Goal: Transaction & Acquisition: Purchase product/service

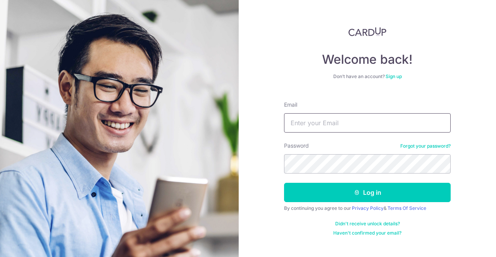
click at [361, 131] on input "Email" at bounding box center [367, 122] width 167 height 19
type input "[EMAIL_ADDRESS][DOMAIN_NAME]"
click at [284, 183] on button "Log in" at bounding box center [367, 192] width 167 height 19
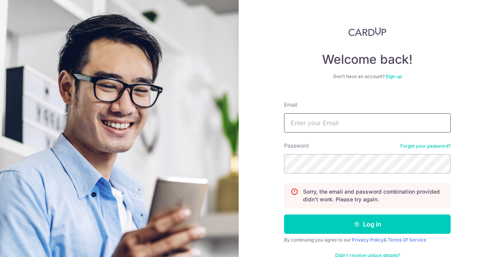
click at [361, 129] on input "Email" at bounding box center [367, 122] width 167 height 19
type input "[EMAIL_ADDRESS][DOMAIN_NAME]"
click at [284, 215] on button "Log in" at bounding box center [367, 224] width 167 height 19
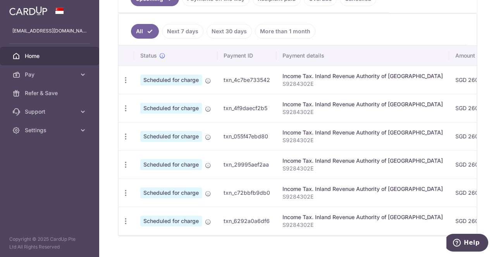
scroll to position [77, 0]
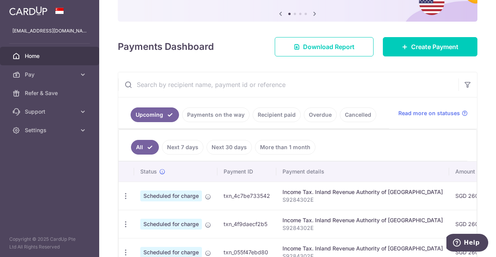
click at [272, 117] on link "Recipient paid" at bounding box center [276, 115] width 48 height 15
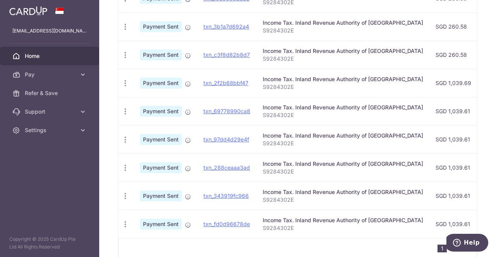
scroll to position [309, 0]
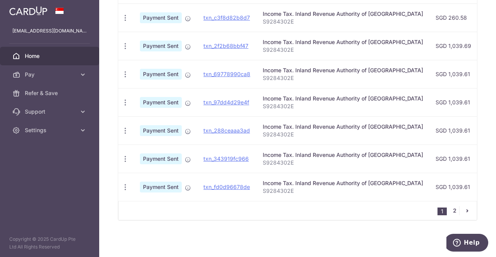
click at [450, 211] on link "2" at bounding box center [454, 210] width 9 height 9
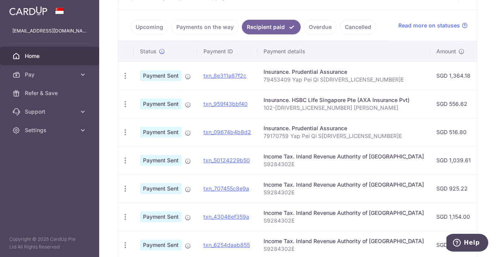
scroll to position [204, 0]
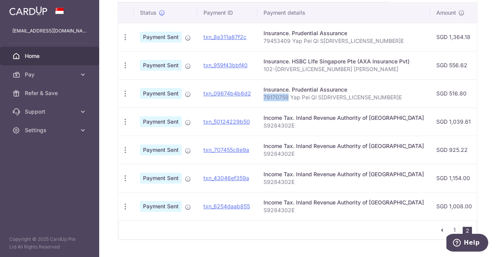
drag, startPoint x: 263, startPoint y: 96, endPoint x: 287, endPoint y: 96, distance: 23.6
click at [287, 96] on p "79170759 Yap Pei Qi S9284302E" at bounding box center [343, 98] width 160 height 8
copy p "79170759"
click at [284, 96] on p "79170759 Yap Pei Qi S9284302E" at bounding box center [343, 98] width 160 height 8
drag, startPoint x: 262, startPoint y: 96, endPoint x: 287, endPoint y: 96, distance: 24.4
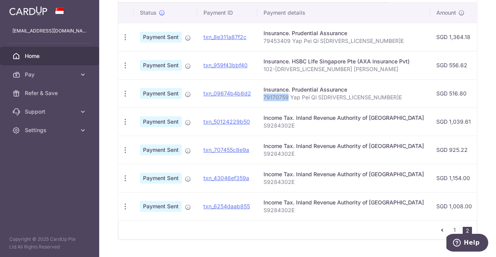
click at [287, 96] on p "79170759 Yap Pei Qi S9284302E" at bounding box center [343, 98] width 160 height 8
copy p "79170759"
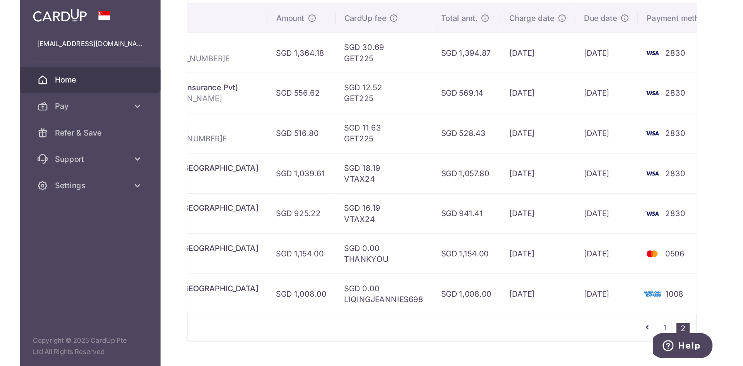
scroll to position [0, 257]
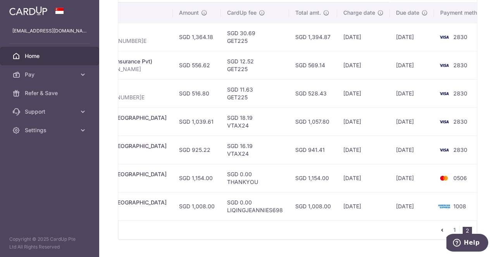
click at [390, 93] on td "26/09/2024" at bounding box center [412, 93] width 44 height 28
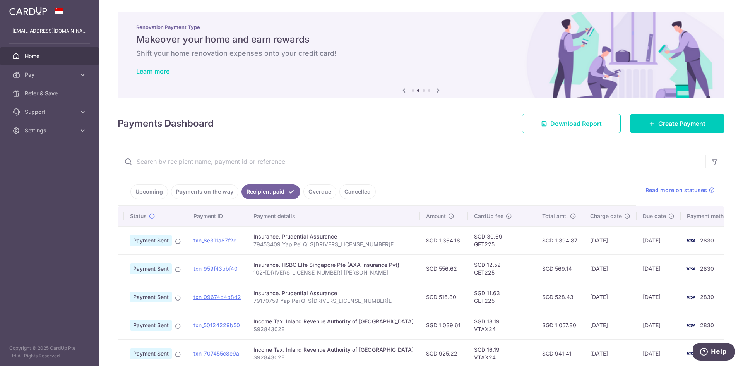
scroll to position [0, 0]
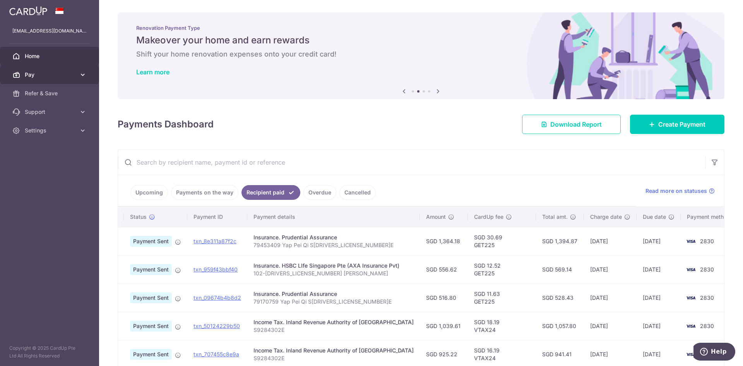
click at [81, 73] on icon at bounding box center [83, 75] width 8 height 8
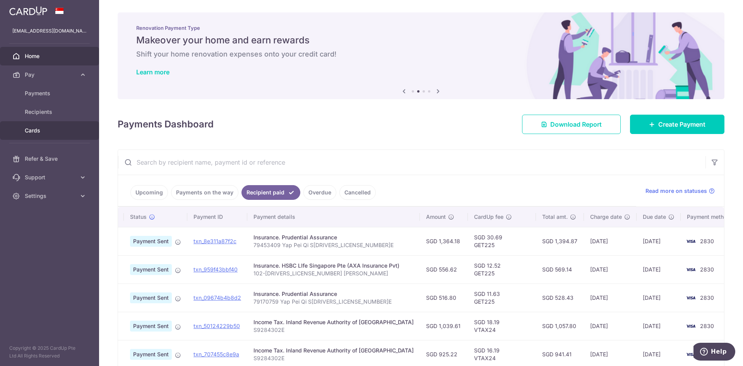
click at [33, 129] on span "Cards" at bounding box center [50, 131] width 51 height 8
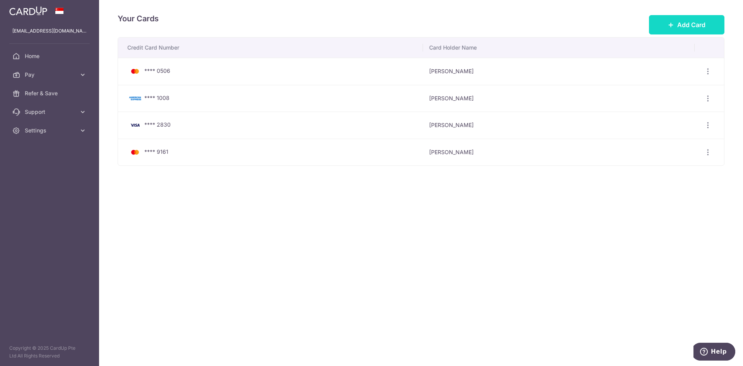
click at [495, 24] on button "Add Card" at bounding box center [687, 24] width 76 height 19
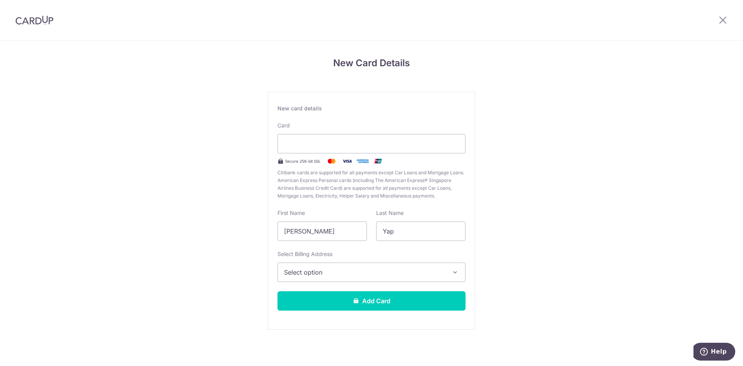
click at [457, 154] on div "Card Secure 256-bit SSL Citibank cards are supported for all payments except Ca…" at bounding box center [372, 161] width 188 height 78
click at [455, 149] on div at bounding box center [372, 143] width 188 height 19
click at [449, 138] on div at bounding box center [372, 143] width 188 height 19
click at [357, 275] on span "Select option" at bounding box center [364, 272] width 161 height 9
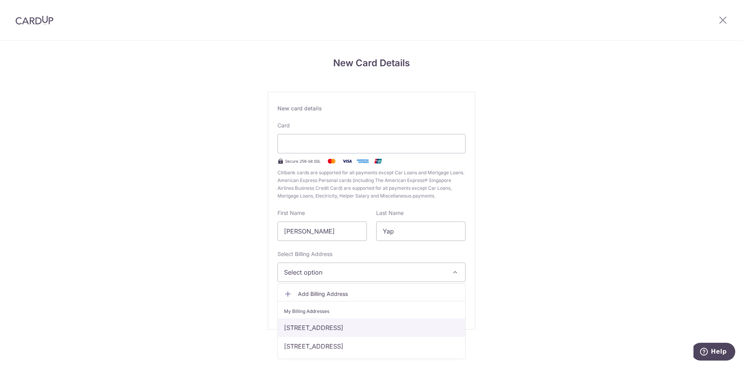
click at [355, 327] on link "[STREET_ADDRESS]" at bounding box center [371, 327] width 187 height 19
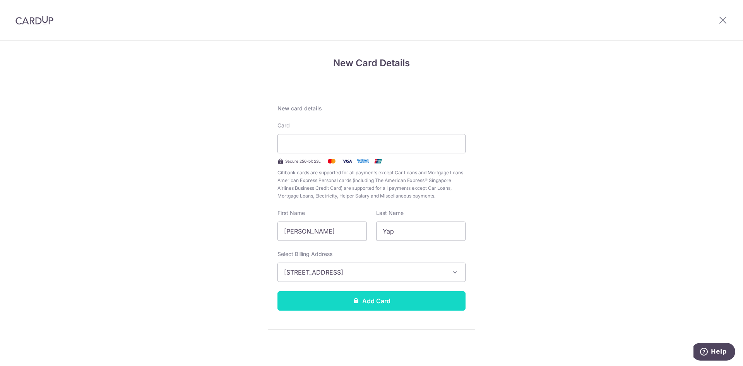
click at [360, 302] on button "Add Card" at bounding box center [372, 300] width 188 height 19
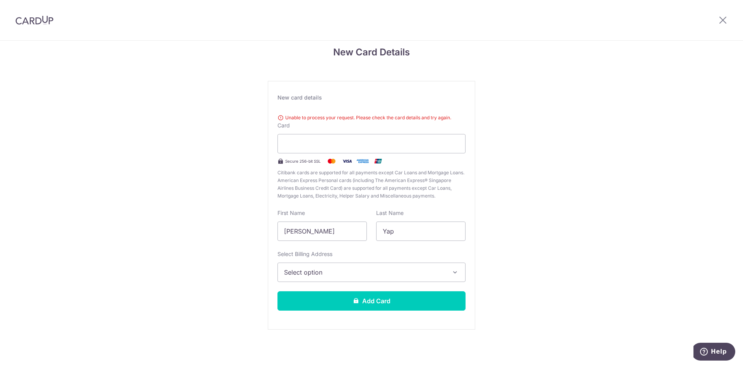
click at [366, 116] on div "Unable to process your request. Please check the card details and try again." at bounding box center [372, 118] width 188 height 8
click at [436, 139] on div at bounding box center [372, 143] width 188 height 19
click at [338, 273] on span "Select option" at bounding box center [364, 272] width 161 height 9
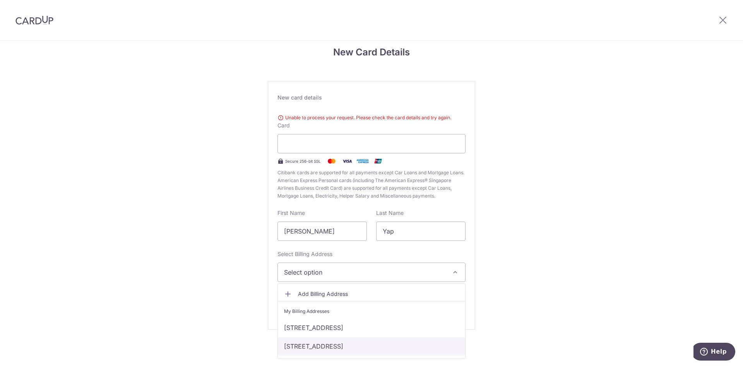
click at [335, 343] on link "[STREET_ADDRESS]" at bounding box center [371, 346] width 187 height 19
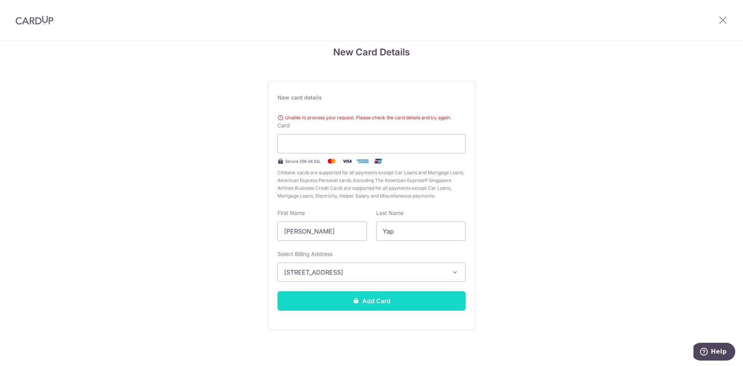
click at [348, 302] on button "Add Card" at bounding box center [372, 300] width 188 height 19
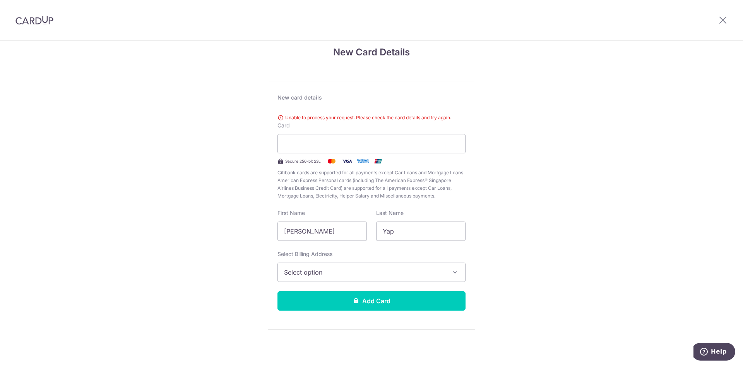
click at [414, 116] on div "Unable to process your request. Please check the card details and try again." at bounding box center [372, 118] width 188 height 8
click at [412, 124] on div "Unable to process your request. Please check the card details and try again. Ca…" at bounding box center [372, 155] width 188 height 89
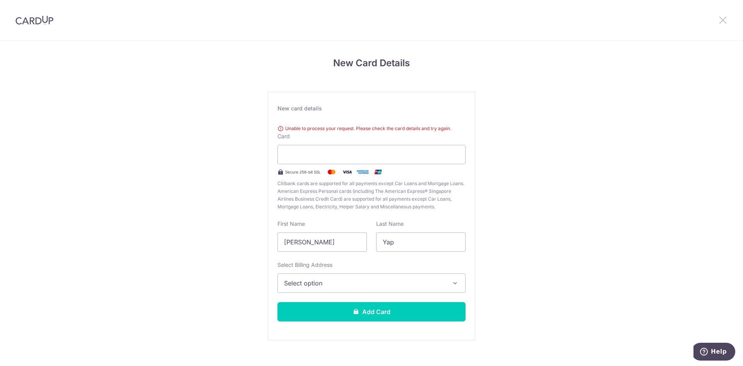
click at [726, 21] on icon at bounding box center [723, 20] width 9 height 10
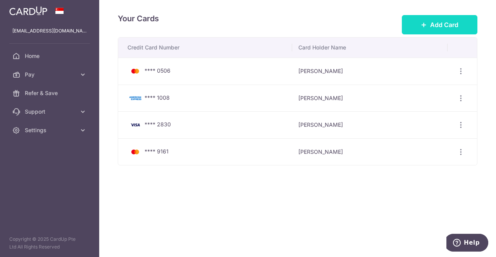
click at [432, 27] on span "Add Card" at bounding box center [444, 24] width 28 height 9
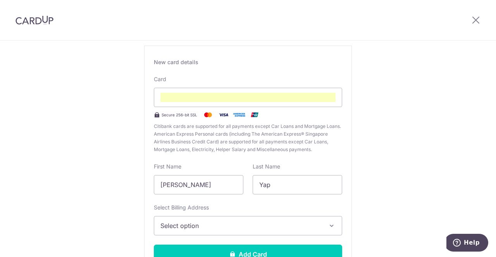
scroll to position [107, 0]
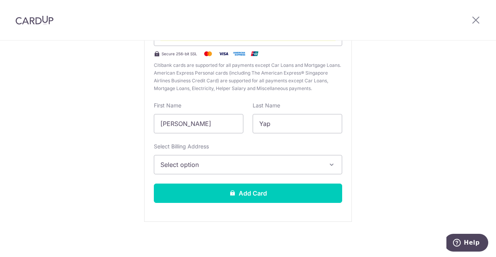
click at [217, 159] on button "Select option" at bounding box center [248, 164] width 188 height 19
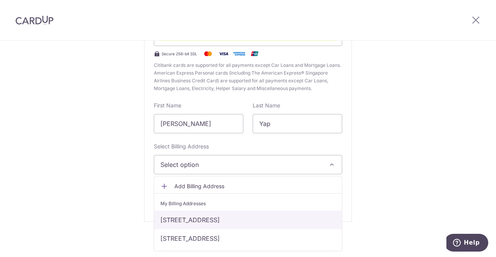
click at [200, 223] on link "[STREET_ADDRESS]" at bounding box center [247, 220] width 187 height 19
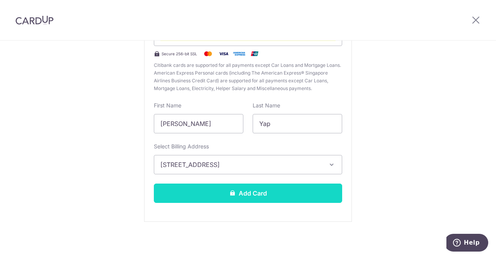
click at [210, 195] on button "Add Card" at bounding box center [248, 193] width 188 height 19
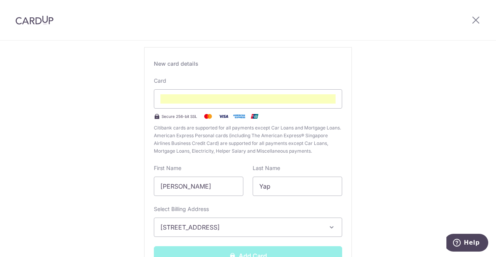
scroll to position [0, 0]
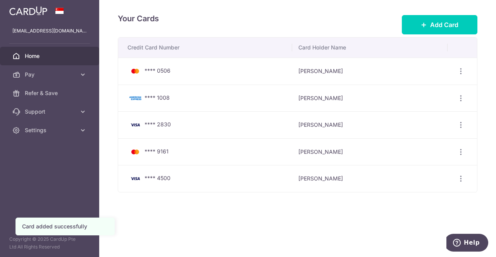
click at [67, 59] on span "Home" at bounding box center [50, 56] width 51 height 8
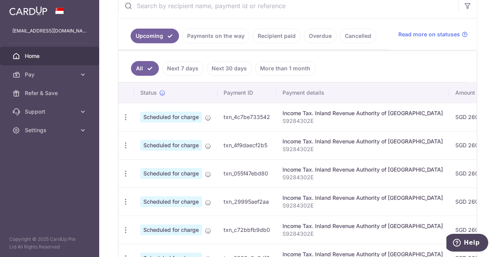
scroll to position [210, 0]
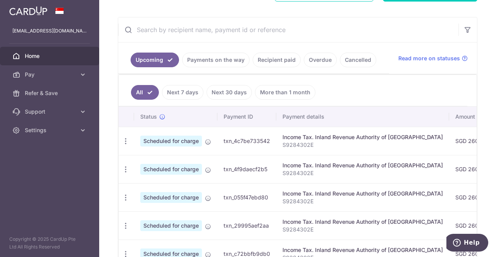
click at [277, 63] on link "Recipient paid" at bounding box center [276, 60] width 48 height 15
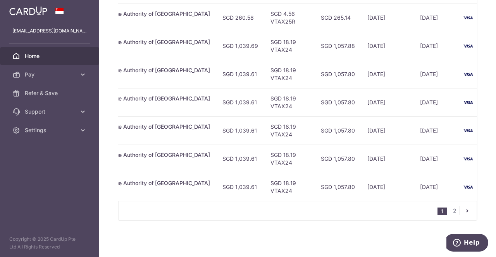
scroll to position [0, 225]
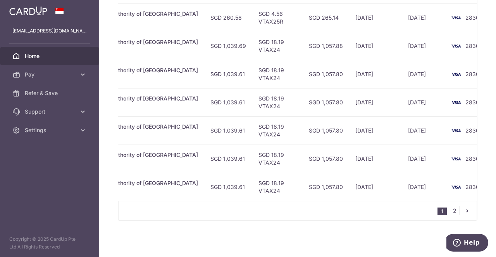
click at [450, 211] on link "2" at bounding box center [454, 210] width 9 height 9
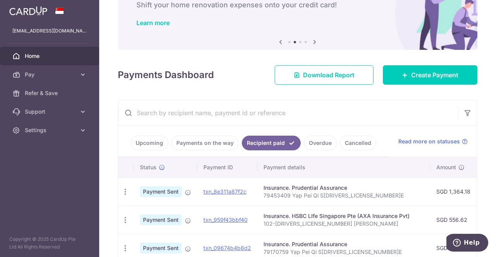
scroll to position [165, 0]
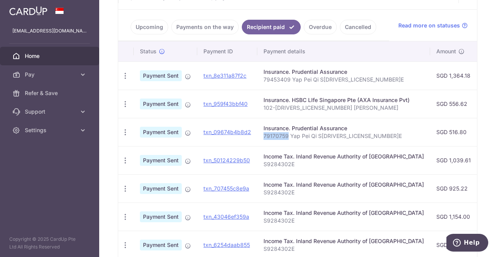
drag, startPoint x: 263, startPoint y: 133, endPoint x: 286, endPoint y: 133, distance: 23.2
click at [286, 133] on p "79170759 Yap Pei Qi S9284302E" at bounding box center [343, 136] width 160 height 8
copy p "79170759"
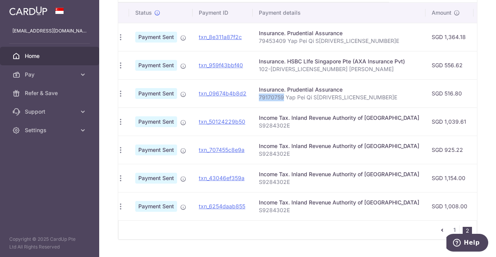
scroll to position [0, 3]
copy p "79170759"
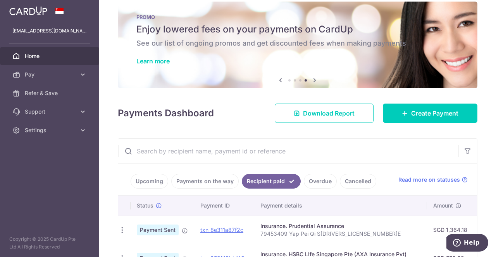
scroll to position [10, 0]
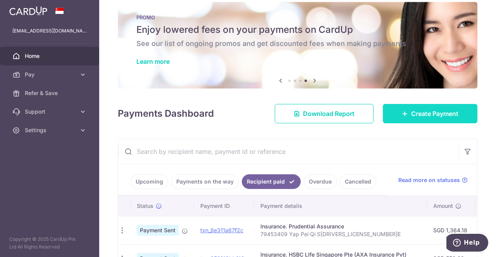
click at [416, 109] on span "Create Payment" at bounding box center [434, 113] width 47 height 9
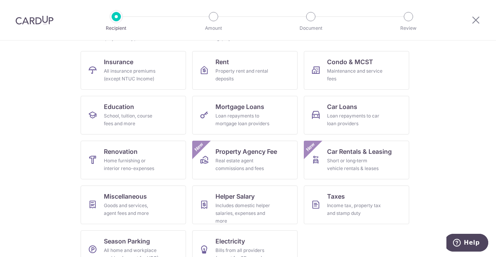
scroll to position [77, 0]
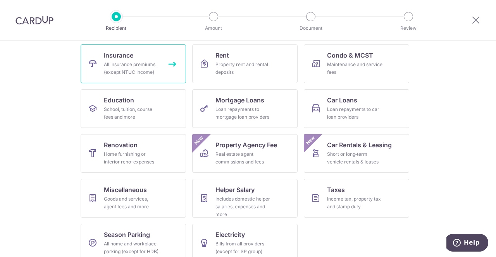
click at [140, 67] on div "All insurance premiums (except NTUC Income)" at bounding box center [132, 68] width 56 height 15
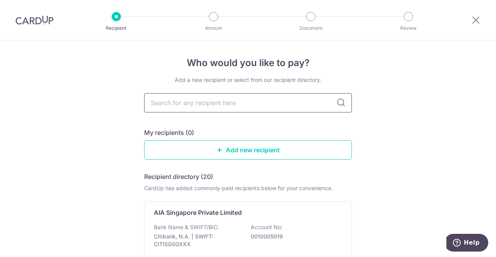
click at [239, 106] on input "text" at bounding box center [248, 102] width 208 height 19
type input "Prudential"
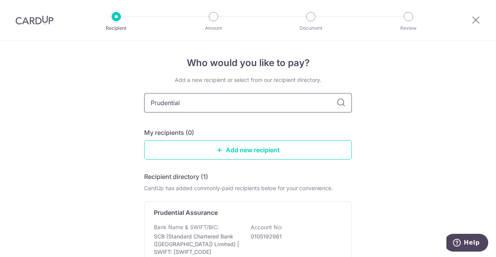
scroll to position [39, 0]
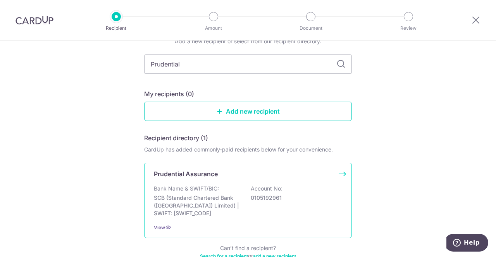
click at [220, 179] on div "Prudential Assurance Bank Name & SWIFT/BIC: SCB (Standard Chartered Bank (Singa…" at bounding box center [248, 201] width 208 height 76
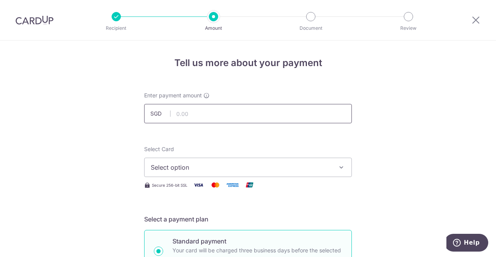
click at [235, 114] on input "text" at bounding box center [248, 113] width 208 height 19
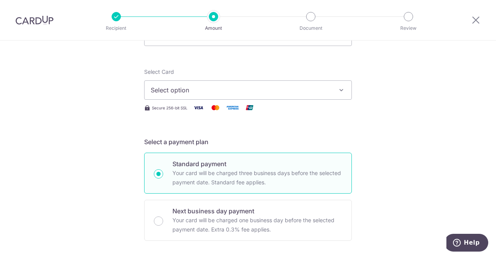
type input "655.00"
click at [189, 84] on button "Select option" at bounding box center [248, 90] width 208 height 19
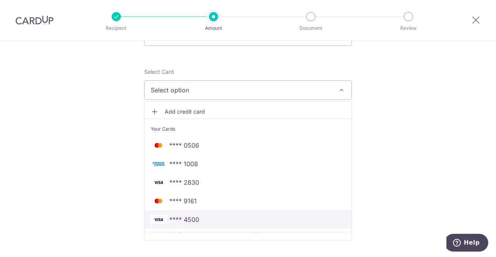
click at [202, 217] on span "**** 4500" at bounding box center [248, 219] width 194 height 9
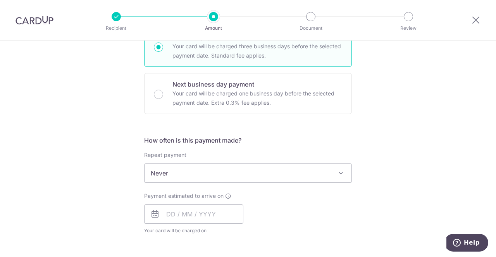
scroll to position [232, 0]
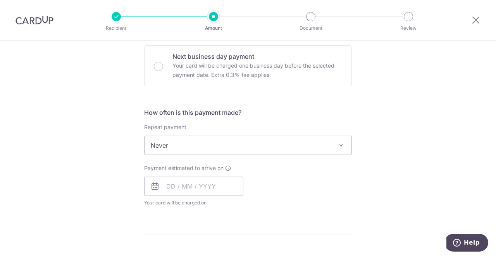
click at [232, 143] on span "Never" at bounding box center [247, 145] width 207 height 19
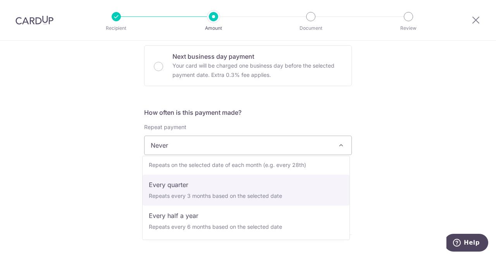
scroll to position [108, 0]
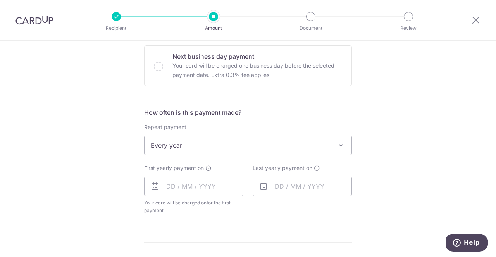
click at [224, 165] on div "First yearly payment on Your card will be charged on for the first payment * If…" at bounding box center [193, 190] width 99 height 50
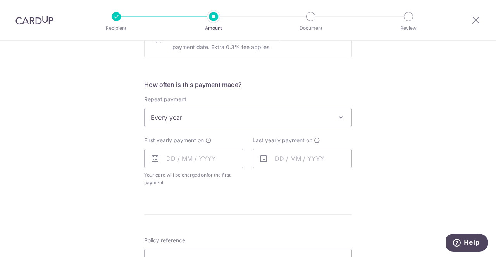
scroll to position [271, 0]
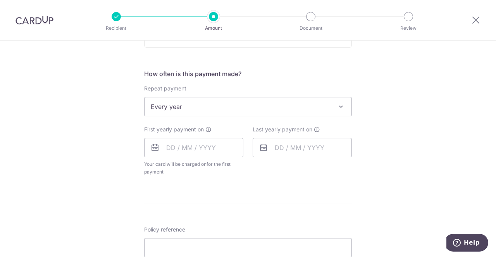
click at [233, 104] on span "Every year" at bounding box center [247, 107] width 207 height 19
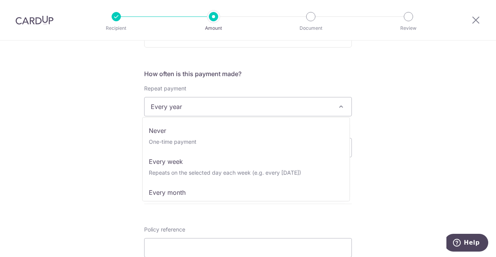
scroll to position [108, 0]
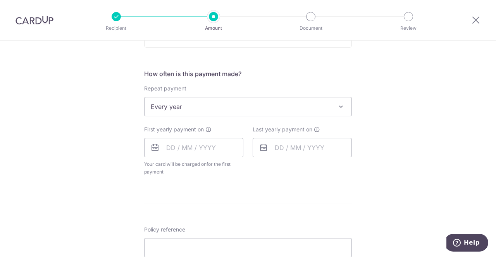
click at [123, 140] on div "Tell us more about your payment Enter payment amount SGD 655.00 655.00 Select C…" at bounding box center [248, 124] width 496 height 708
click at [203, 106] on span "Every year" at bounding box center [247, 107] width 207 height 19
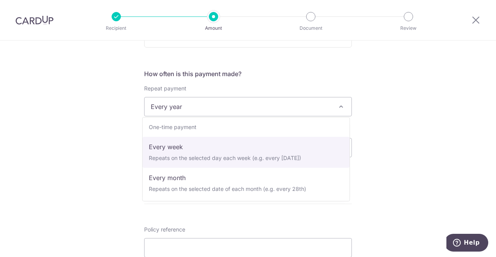
scroll to position [0, 0]
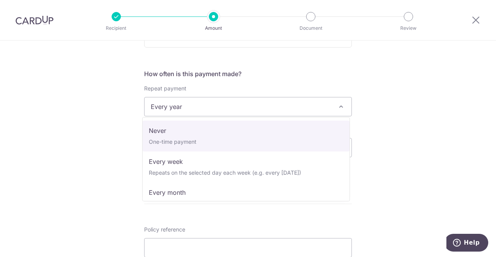
select select "1"
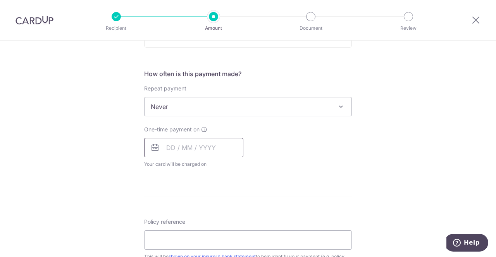
click at [185, 147] on input "text" at bounding box center [193, 147] width 99 height 19
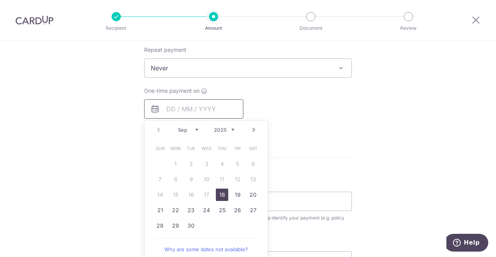
scroll to position [348, 0]
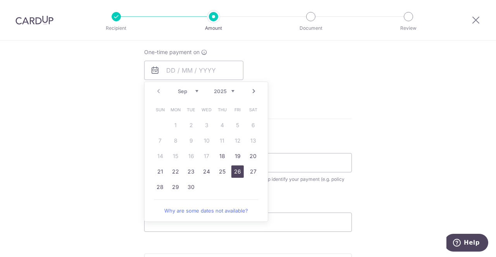
click at [233, 169] on link "26" at bounding box center [237, 172] width 12 height 12
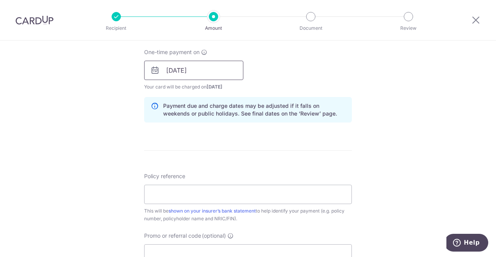
click at [209, 66] on input "26/09/2025" at bounding box center [193, 70] width 99 height 19
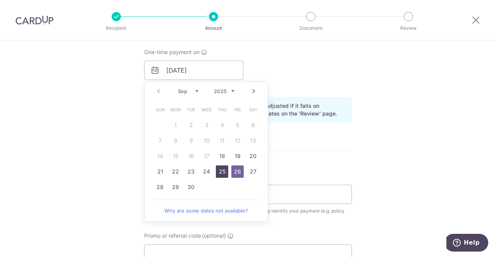
click at [220, 168] on link "25" at bounding box center [222, 172] width 12 height 12
type input "25/09/2025"
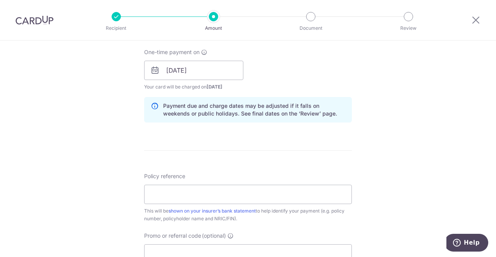
click at [212, 107] on p "Payment due and charge dates may be adjusted if it falls on weekends or public …" at bounding box center [254, 109] width 182 height 15
click at [208, 69] on input "25/09/2025" at bounding box center [193, 70] width 99 height 19
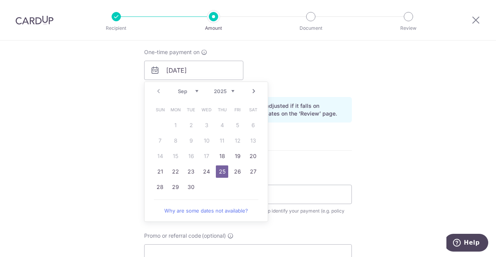
click at [262, 69] on div "One-time payment on 25/09/2025 Prev Next Sep Oct Nov Dec 2025 2026 2027 2028 20…" at bounding box center [247, 69] width 217 height 43
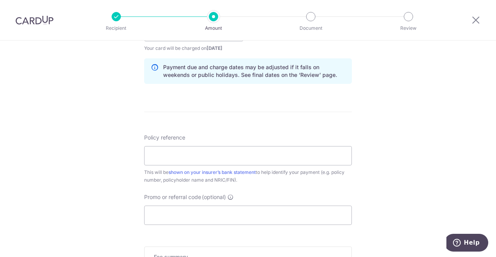
scroll to position [426, 0]
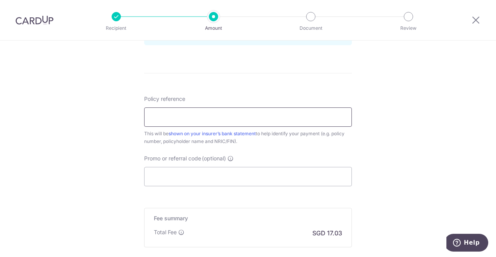
click at [228, 112] on input "Policy reference" at bounding box center [248, 117] width 208 height 19
paste input "79170759"
click at [225, 115] on input "79170759" at bounding box center [248, 117] width 208 height 19
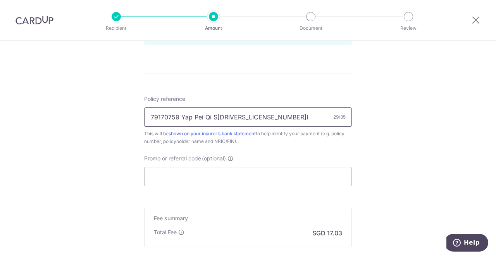
click at [249, 116] on input "79170759 Yap Pei Qi S[DRIVERS_LICENSE_NUMBER]E" at bounding box center [248, 117] width 208 height 19
type input "79170759 Yap Pei Qi S[DRIVERS_LICENSE_NUMBER]E"
click at [247, 98] on div "Policy reference 79170759 Yap Pei Qi S9284302E 29/35 This will be shown on your…" at bounding box center [248, 120] width 208 height 50
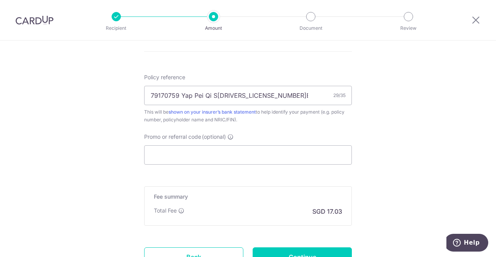
scroll to position [465, 0]
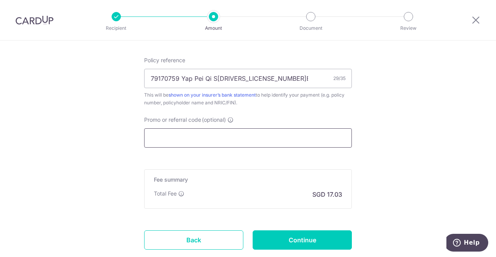
click at [201, 136] on input "Promo or referral code (optional)" at bounding box center [248, 138] width 208 height 19
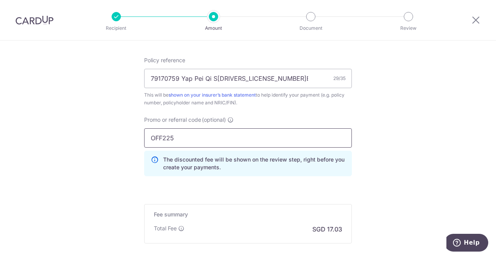
click at [247, 129] on input "OFF225" at bounding box center [248, 138] width 208 height 19
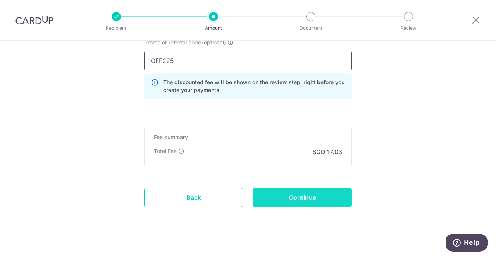
type input "OFF225"
click at [293, 195] on input "Continue" at bounding box center [301, 197] width 99 height 19
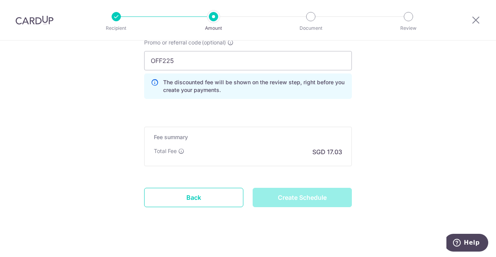
type input "Create Schedule"
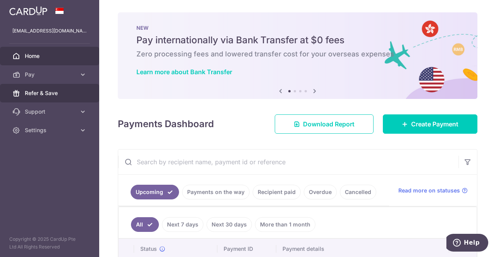
click at [45, 94] on span "Refer & Save" at bounding box center [50, 93] width 51 height 8
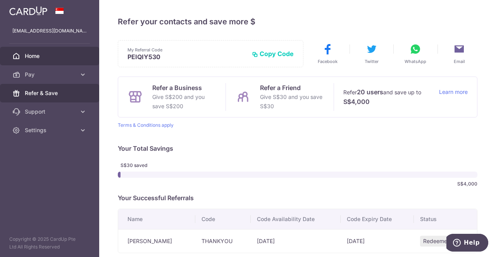
click at [39, 61] on link "Home" at bounding box center [49, 56] width 99 height 19
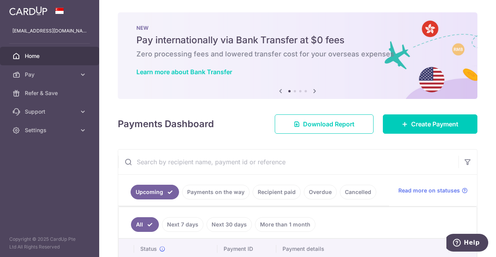
click at [314, 89] on icon at bounding box center [314, 91] width 9 height 10
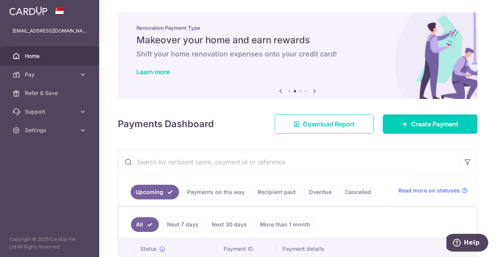
click at [311, 90] on icon at bounding box center [314, 91] width 9 height 10
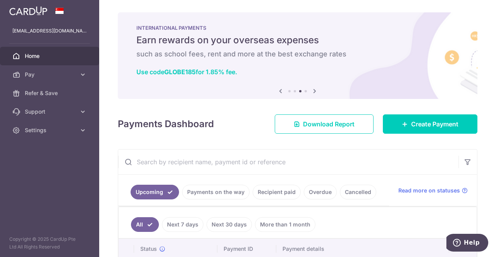
click at [311, 90] on icon at bounding box center [314, 91] width 9 height 10
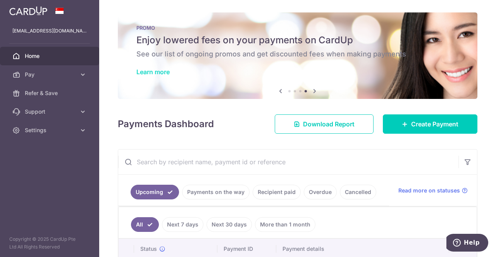
click at [153, 72] on link "Learn more" at bounding box center [152, 72] width 33 height 8
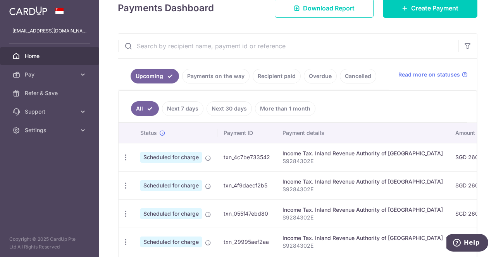
click at [269, 72] on link "Recipient paid" at bounding box center [276, 76] width 48 height 15
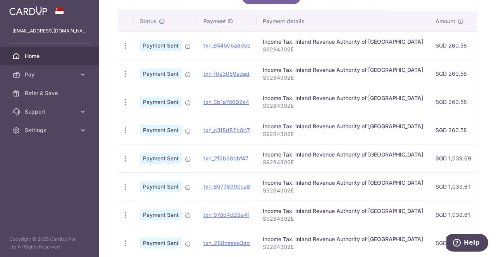
scroll to position [309, 0]
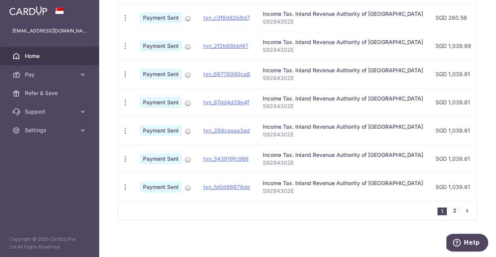
click at [453, 208] on link "2" at bounding box center [454, 210] width 9 height 9
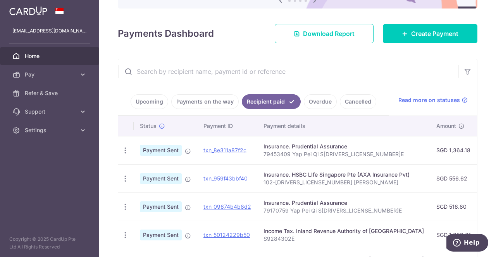
scroll to position [127, 0]
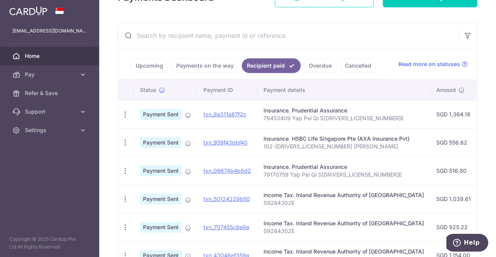
click at [309, 167] on div "Insurance. Prudential Assurance" at bounding box center [343, 167] width 160 height 8
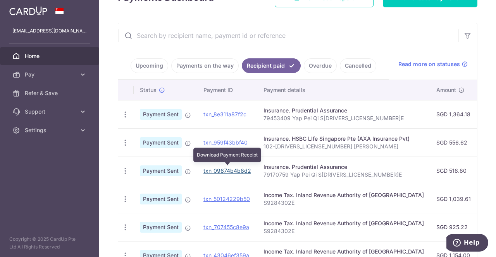
click at [228, 170] on link "txn_09674b4b8d2" at bounding box center [227, 171] width 48 height 7
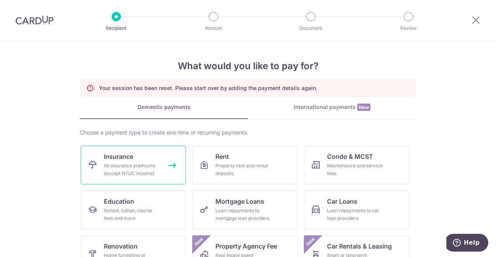
click at [170, 165] on link "Insurance All insurance premiums (except NTUC Income)" at bounding box center [133, 165] width 105 height 39
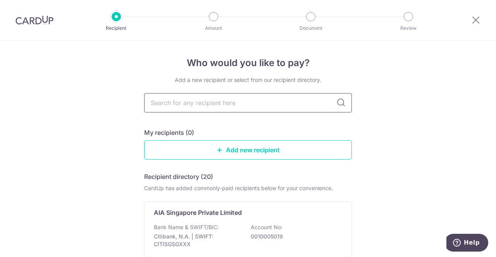
click at [204, 108] on input "text" at bounding box center [248, 102] width 208 height 19
type input "Prudential"
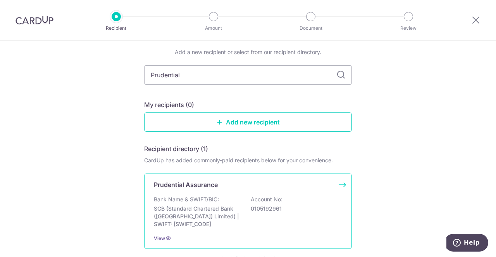
scroll to position [39, 0]
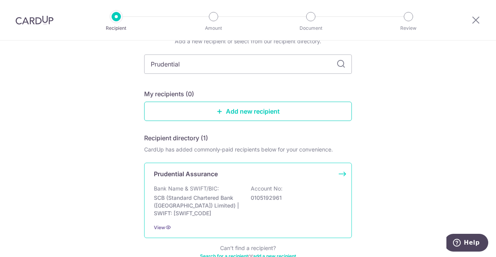
click at [199, 179] on div "Prudential Assurance Bank Name & SWIFT/BIC: SCB (Standard Chartered Bank (Singa…" at bounding box center [248, 201] width 208 height 76
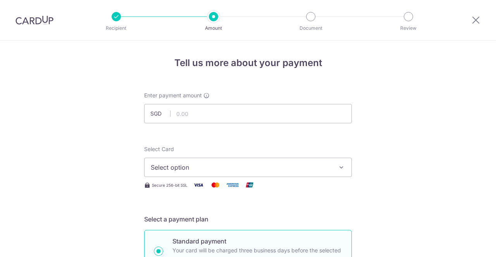
click at [193, 119] on input "text" at bounding box center [248, 113] width 208 height 19
type input "655.00"
click at [213, 167] on span "Select option" at bounding box center [241, 167] width 180 height 9
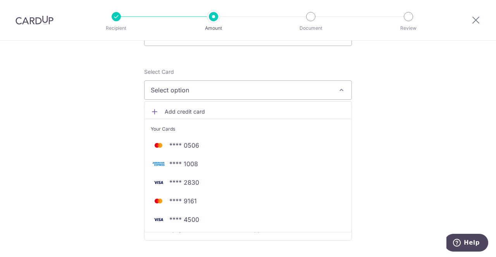
scroll to position [116, 0]
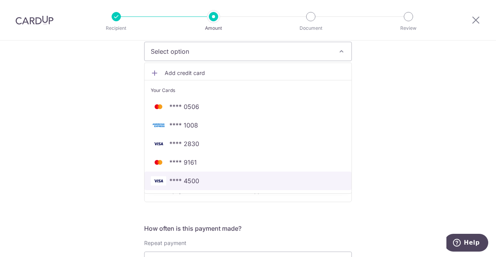
click at [199, 180] on span "**** 4500" at bounding box center [248, 181] width 194 height 9
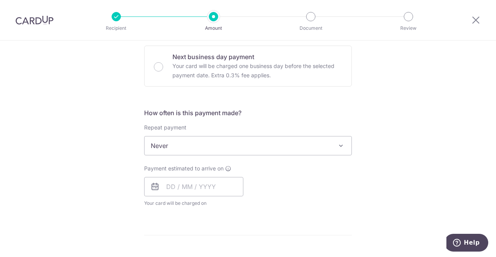
scroll to position [232, 0]
click at [191, 148] on span "Never" at bounding box center [247, 145] width 207 height 19
click at [183, 185] on input "text" at bounding box center [193, 186] width 99 height 19
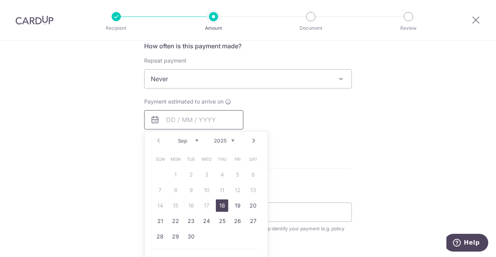
scroll to position [310, 0]
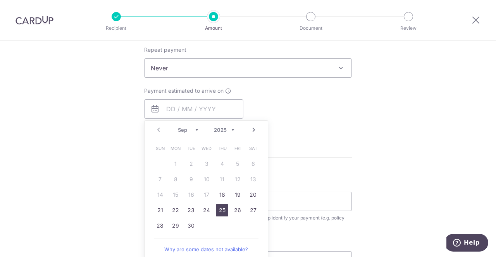
click at [221, 213] on link "25" at bounding box center [222, 210] width 12 height 12
type input "[DATE]"
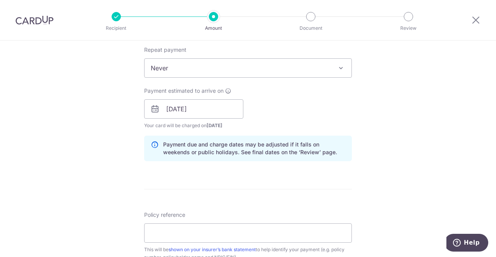
click at [271, 127] on div "Payment estimated to arrive on [DATE] Prev Next Sep Oct Nov [DATE] 2026 2027 20…" at bounding box center [247, 108] width 217 height 43
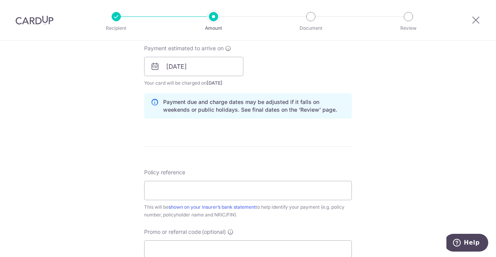
scroll to position [387, 0]
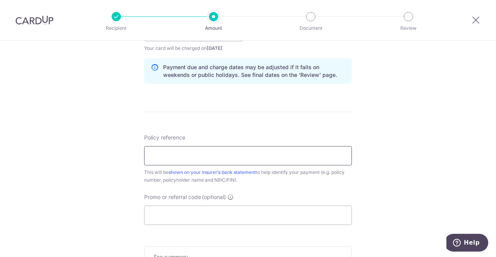
click at [194, 161] on input "Policy reference" at bounding box center [248, 155] width 208 height 19
click at [194, 126] on form "Enter payment amount SGD 655.00 655.00 Select Card **** 4500 Add credit card Yo…" at bounding box center [248, 27] width 208 height 645
click at [297, 159] on input "79170759 Yap Pei Qi S[DRIVERS_LICENSE_NUMBER]E" at bounding box center [248, 155] width 208 height 19
type input "79170759 Yap Pei Qi S[DRIVERS_LICENSE_NUMBER]E"
click at [305, 121] on form "Enter payment amount SGD 655.00 655.00 Select Card **** 4500 Add credit card Yo…" at bounding box center [248, 27] width 208 height 645
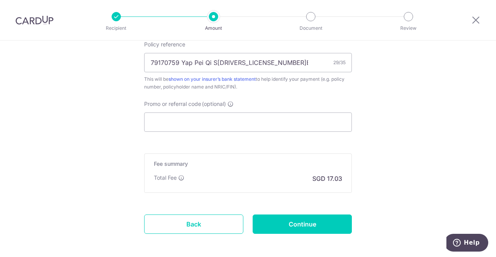
scroll to position [465, 0]
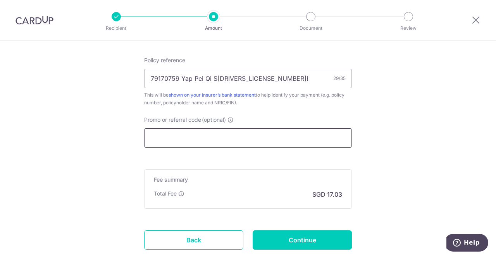
click at [218, 136] on input "Promo or referral code (optional)" at bounding box center [248, 138] width 208 height 19
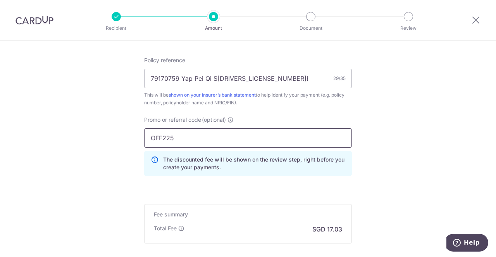
type input "OFF225"
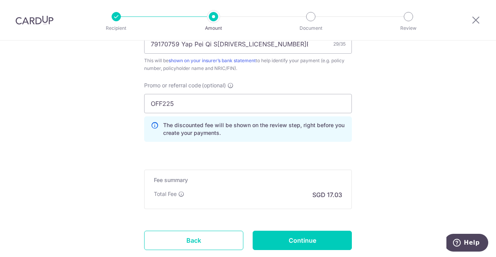
scroll to position [542, 0]
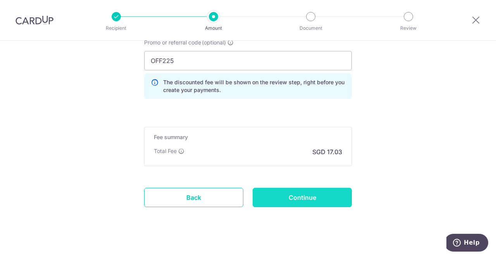
click at [294, 195] on input "Continue" at bounding box center [301, 197] width 99 height 19
type input "Create Schedule"
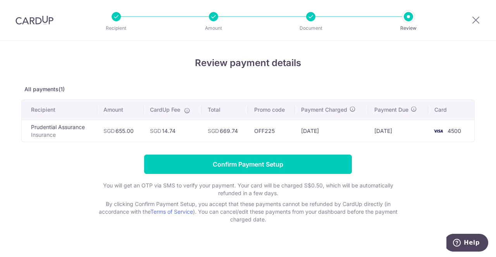
click at [381, 129] on td "[DATE]" at bounding box center [398, 131] width 60 height 22
click at [437, 127] on img at bounding box center [437, 131] width 15 height 9
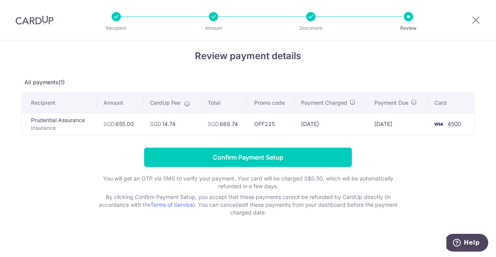
scroll to position [11, 0]
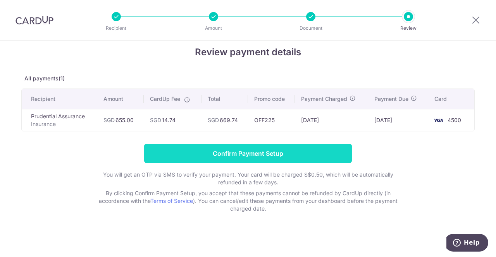
click at [308, 146] on input "Confirm Payment Setup" at bounding box center [248, 153] width 208 height 19
